Goal: Transaction & Acquisition: Obtain resource

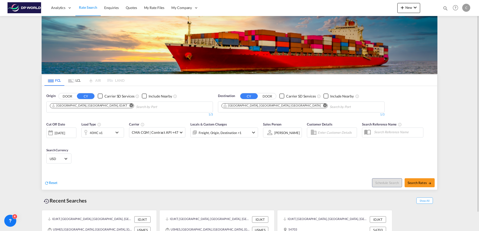
click at [129, 104] on md-icon "Remove" at bounding box center [131, 106] width 4 height 4
click at [323, 106] on md-icon "Remove" at bounding box center [325, 106] width 4 height 4
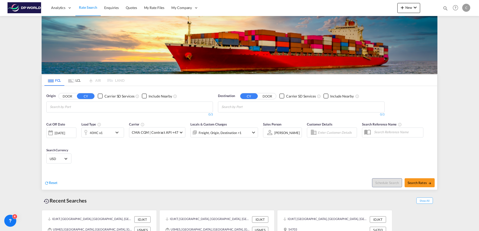
click at [75, 107] on body "Analytics Dashboard Rate Search Enquiries Quotes My Rate Files My Company" at bounding box center [239, 115] width 479 height 231
type input "cntao"
click at [73, 119] on div "Qingdao China CNTAO" at bounding box center [88, 118] width 95 height 15
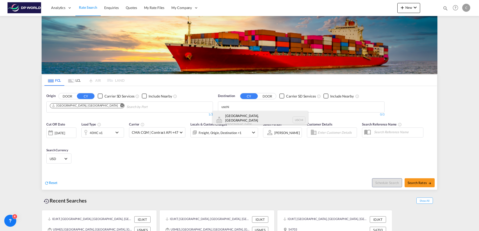
type input "uschi"
click at [232, 115] on div "[GEOGRAPHIC_DATA], [GEOGRAPHIC_DATA] [GEOGRAPHIC_DATA] [GEOGRAPHIC_DATA]" at bounding box center [260, 120] width 95 height 18
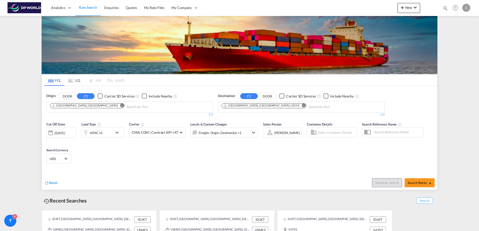
click at [408, 184] on span "Search Rates" at bounding box center [420, 183] width 24 height 4
type input "CNTAO to USCHI / [DATE]"
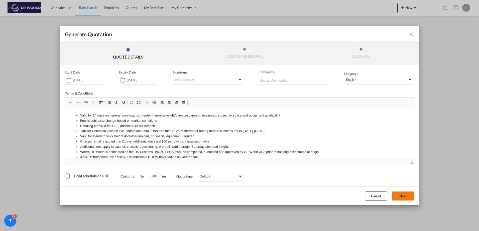
click at [398, 196] on button "Next" at bounding box center [403, 196] width 22 height 9
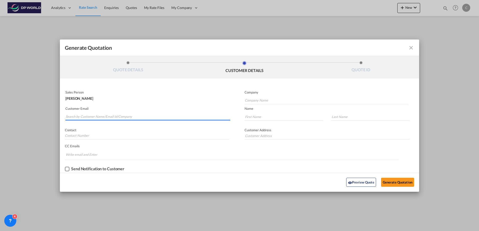
click at [157, 118] on input "Search by Customer Name/Email Id/Company" at bounding box center [148, 117] width 165 height 8
paste input "[PERSON_NAME][EMAIL_ADDRESS][PERSON_NAME][DOMAIN_NAME]"
type input "[PERSON_NAME][EMAIL_ADDRESS][PERSON_NAME][DOMAIN_NAME]"
click at [264, 118] on input "Generate QuotationQUOTE ..." at bounding box center [283, 117] width 79 height 8
type input "[PERSON_NAME]"
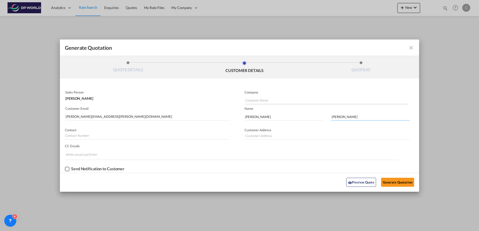
type input "[PERSON_NAME]"
click at [291, 99] on input "Company Name" at bounding box center [327, 101] width 164 height 8
type input "H"
type input "Gerber Plumbing Supplies"
click at [390, 182] on button "Generate Quotation" at bounding box center [397, 182] width 33 height 9
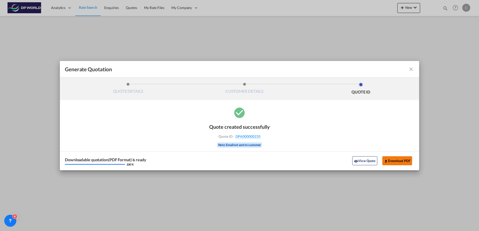
click at [395, 161] on button "Download PDF" at bounding box center [397, 161] width 30 height 9
click at [412, 69] on md-icon "icon-close fg-AAA8AD cursor m-0" at bounding box center [411, 69] width 6 height 6
